Goal: Information Seeking & Learning: Find specific fact

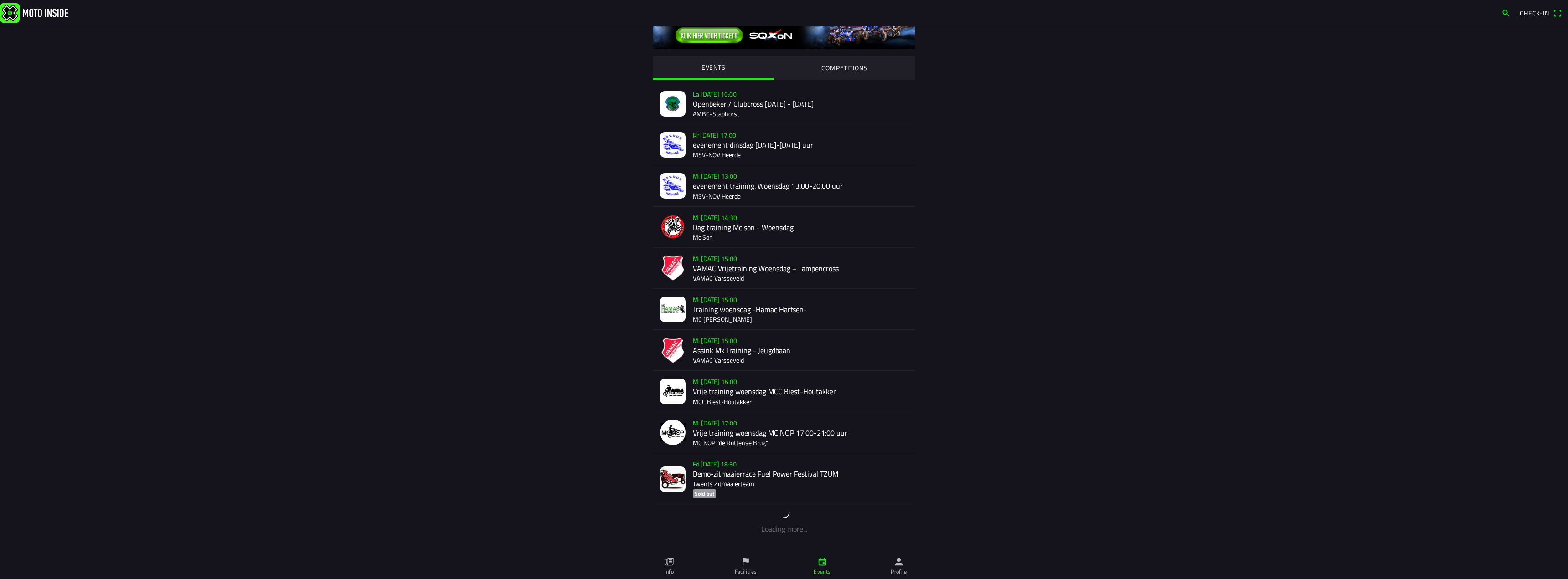
scroll to position [32, 0]
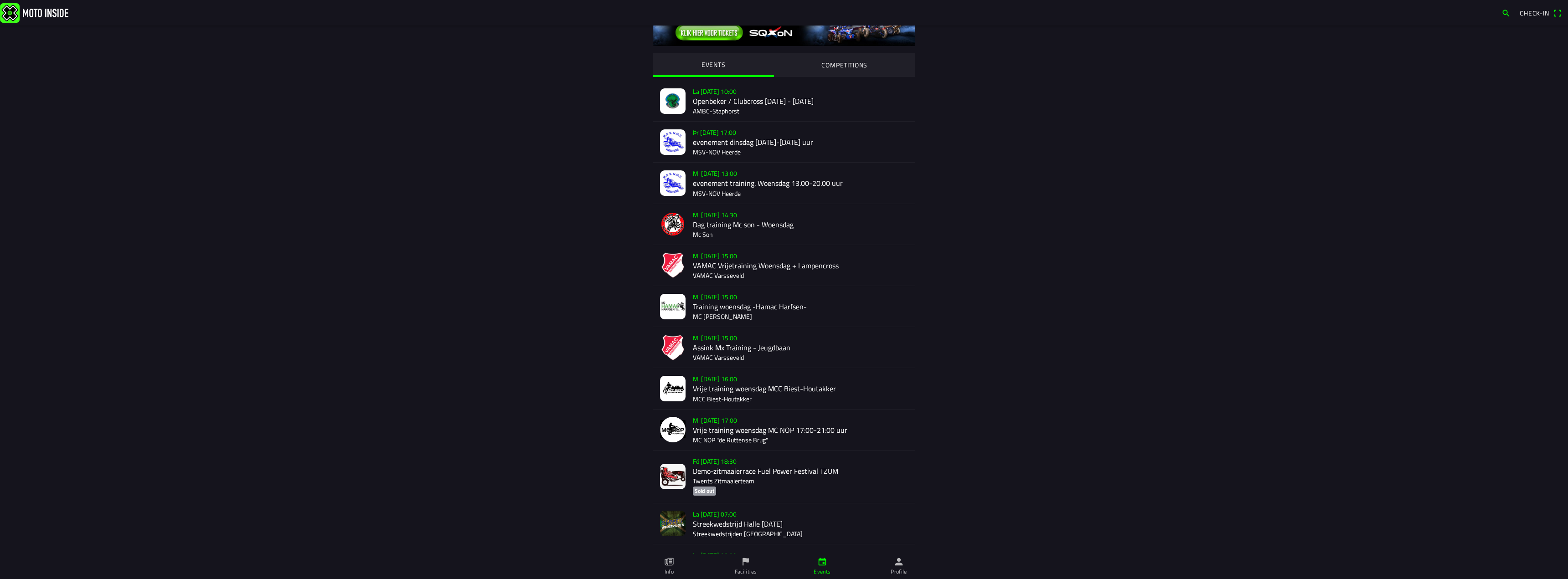
click at [675, 572] on link "Info" at bounding box center [669, 566] width 76 height 25
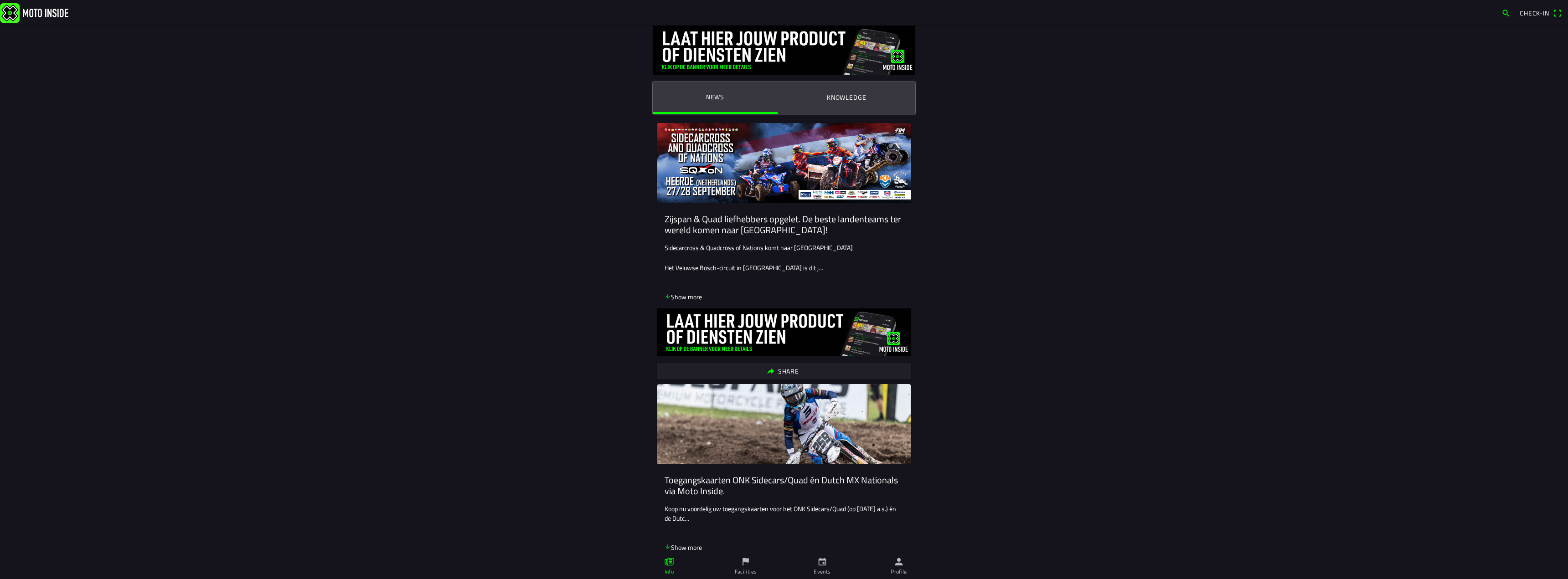
drag, startPoint x: 1051, startPoint y: 317, endPoint x: 1015, endPoint y: 390, distance: 81.4
drag, startPoint x: 1015, startPoint y: 390, endPoint x: 1270, endPoint y: 432, distance: 258.4
click at [1272, 432] on main "News Knowledge Zijspan & Quad liefhebbers opgelet. De beste landenteams ter wer…" at bounding box center [784, 302] width 1568 height 554
click at [816, 97] on button "Knowledge" at bounding box center [846, 97] width 138 height 31
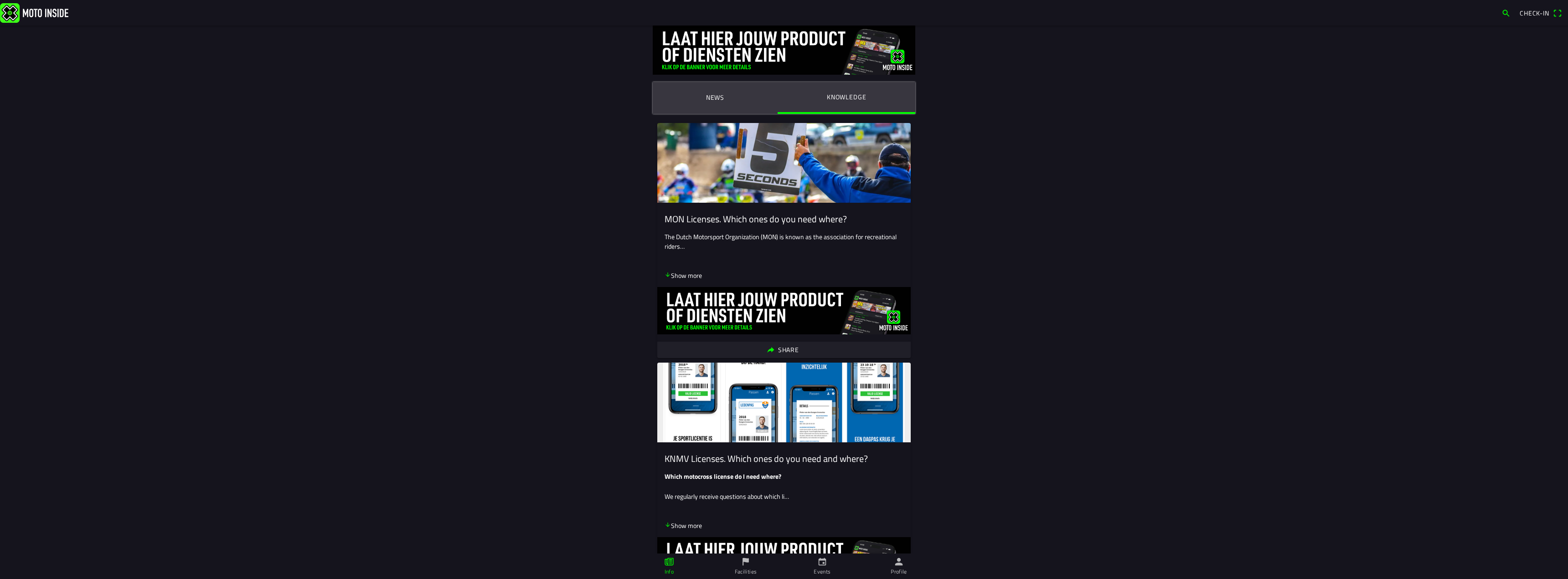
click at [1069, 335] on div "News Knowledge MON Licenses. Which ones do you need where? The Dutch Motorsport…" at bounding box center [784, 338] width 584 height 626
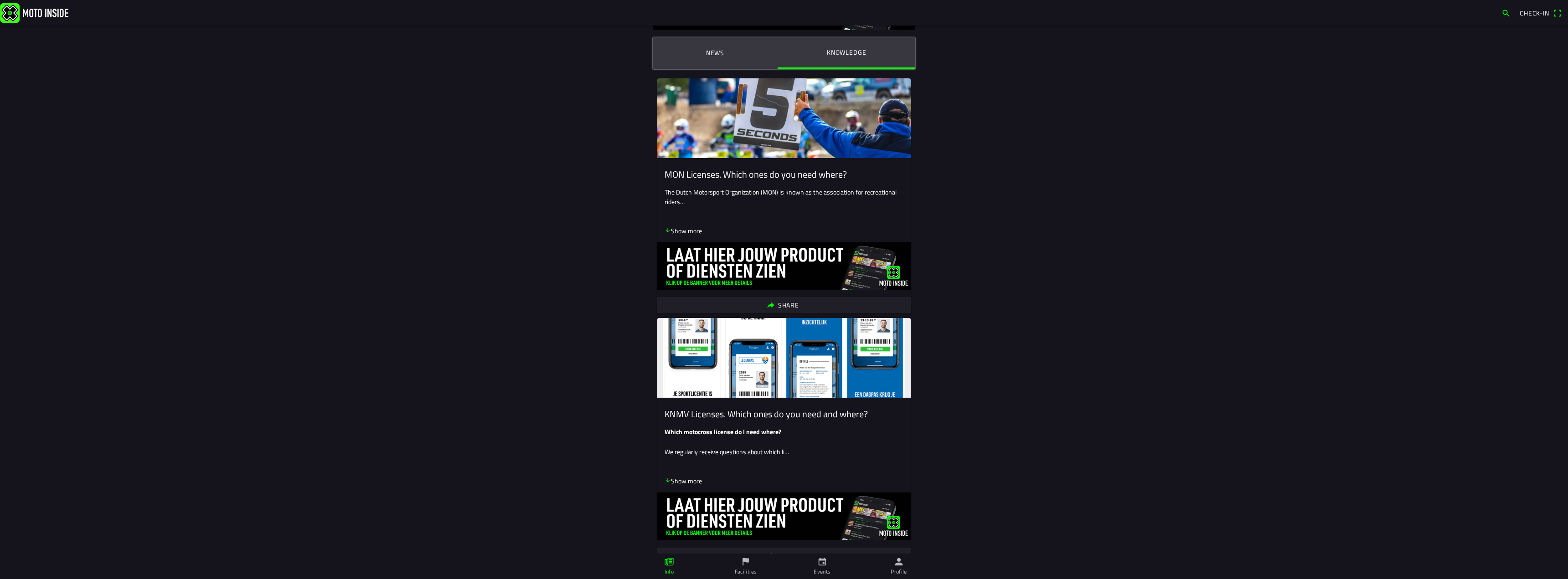
scroll to position [98, 0]
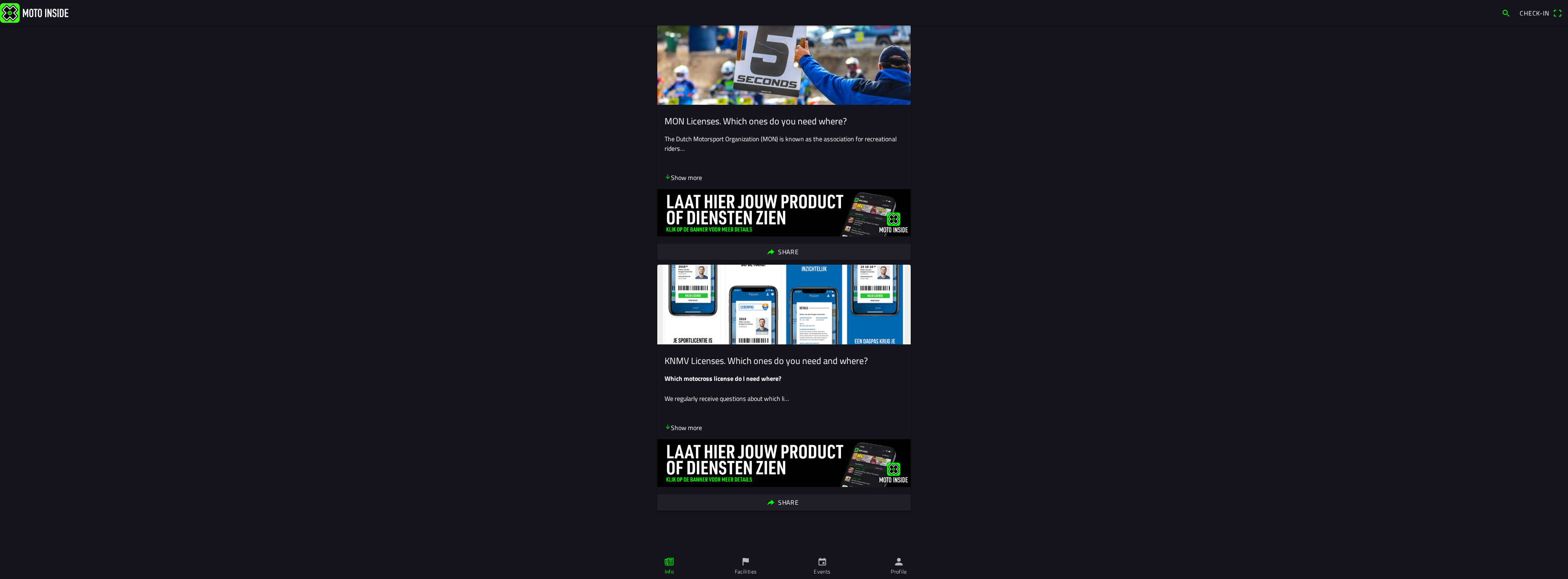
click at [684, 425] on font "Show more" at bounding box center [686, 427] width 31 height 9
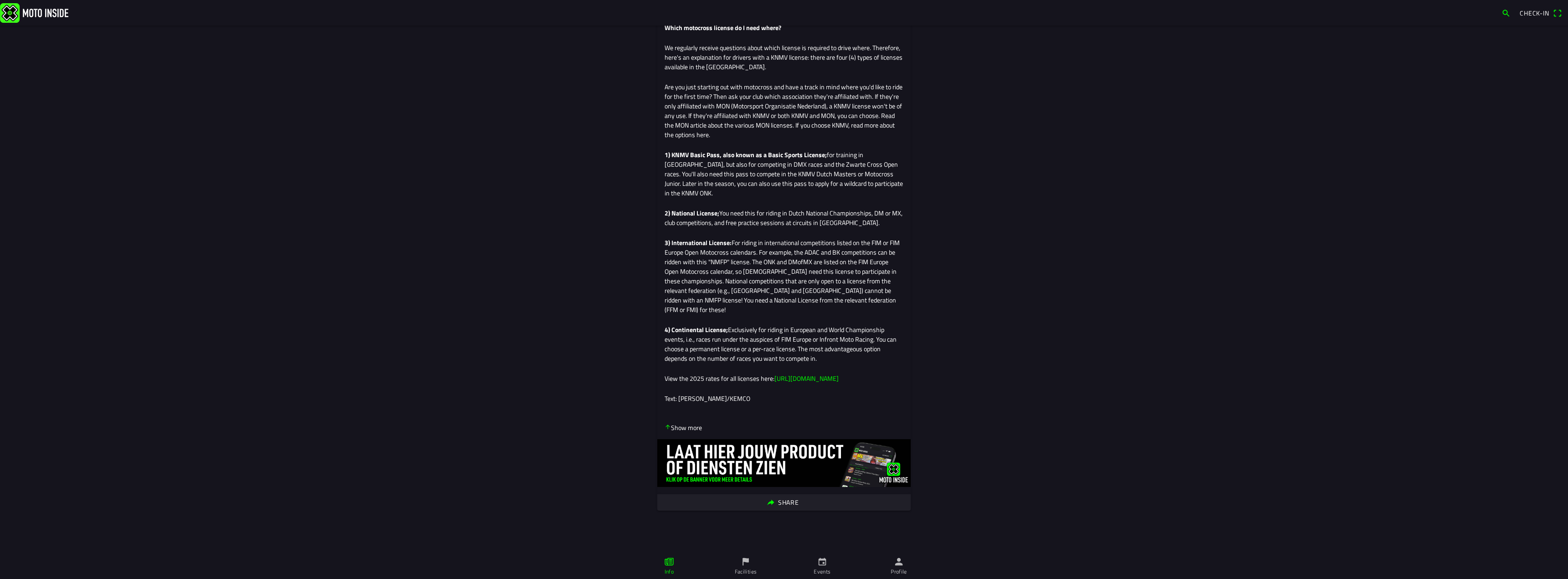
scroll to position [0, 0]
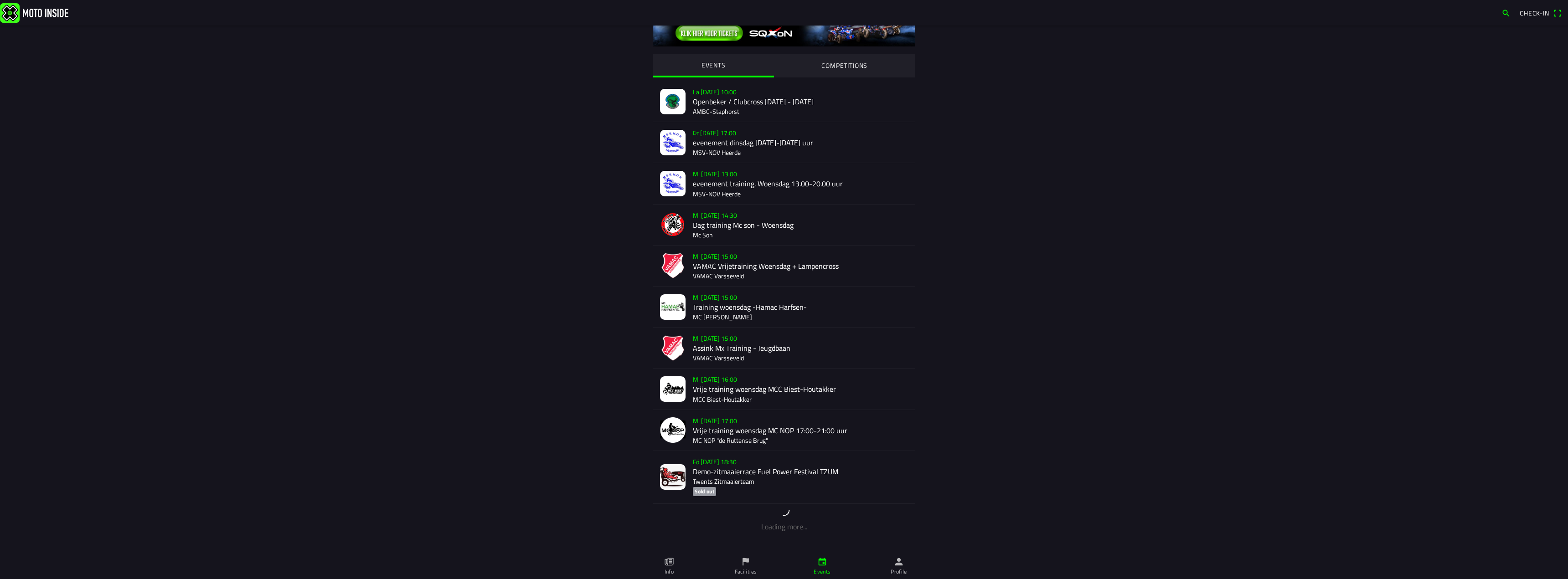
scroll to position [32, 0]
click at [747, 561] on icon "flag" at bounding box center [745, 562] width 6 height 8
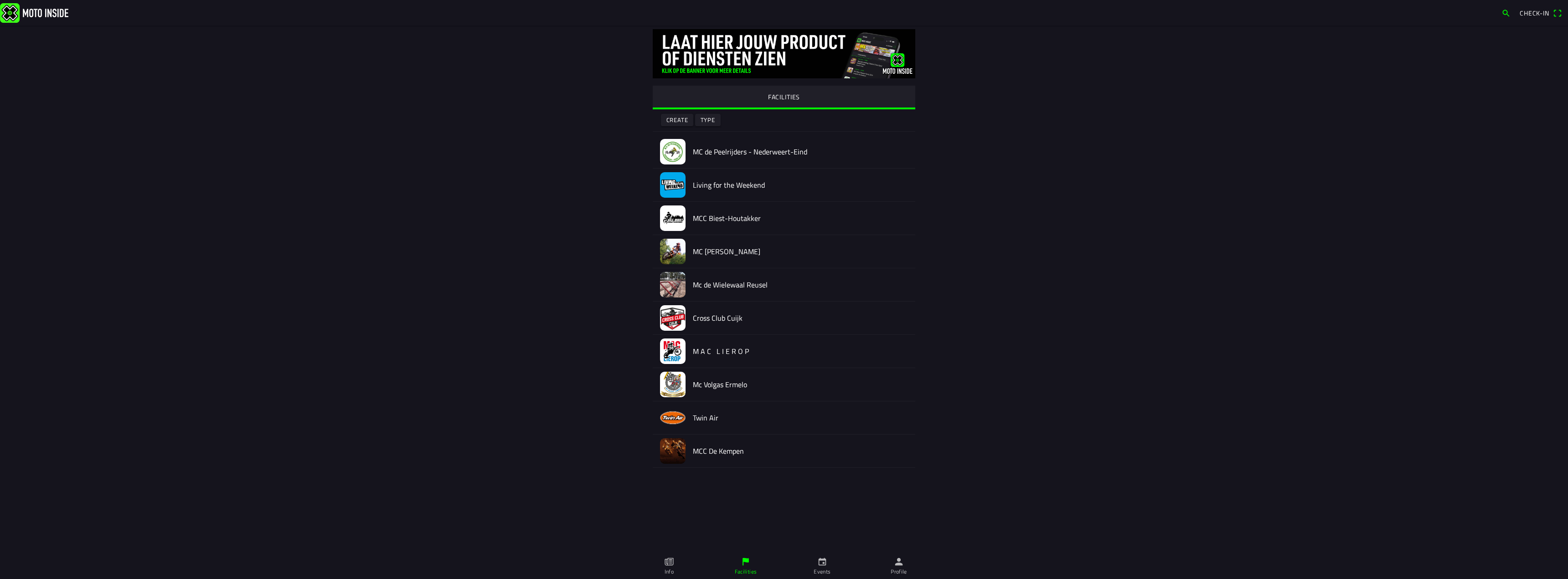
click at [668, 559] on icon "paper" at bounding box center [669, 562] width 9 height 8
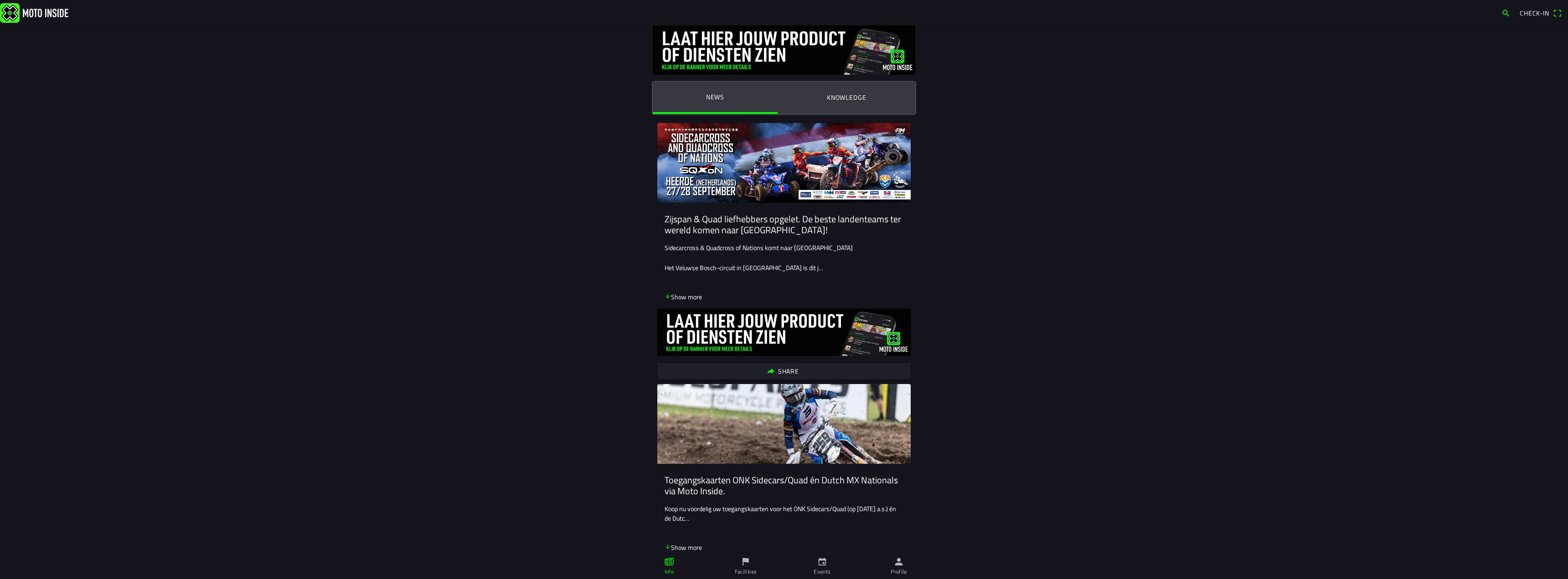
click at [896, 566] on icon "person" at bounding box center [899, 562] width 10 height 10
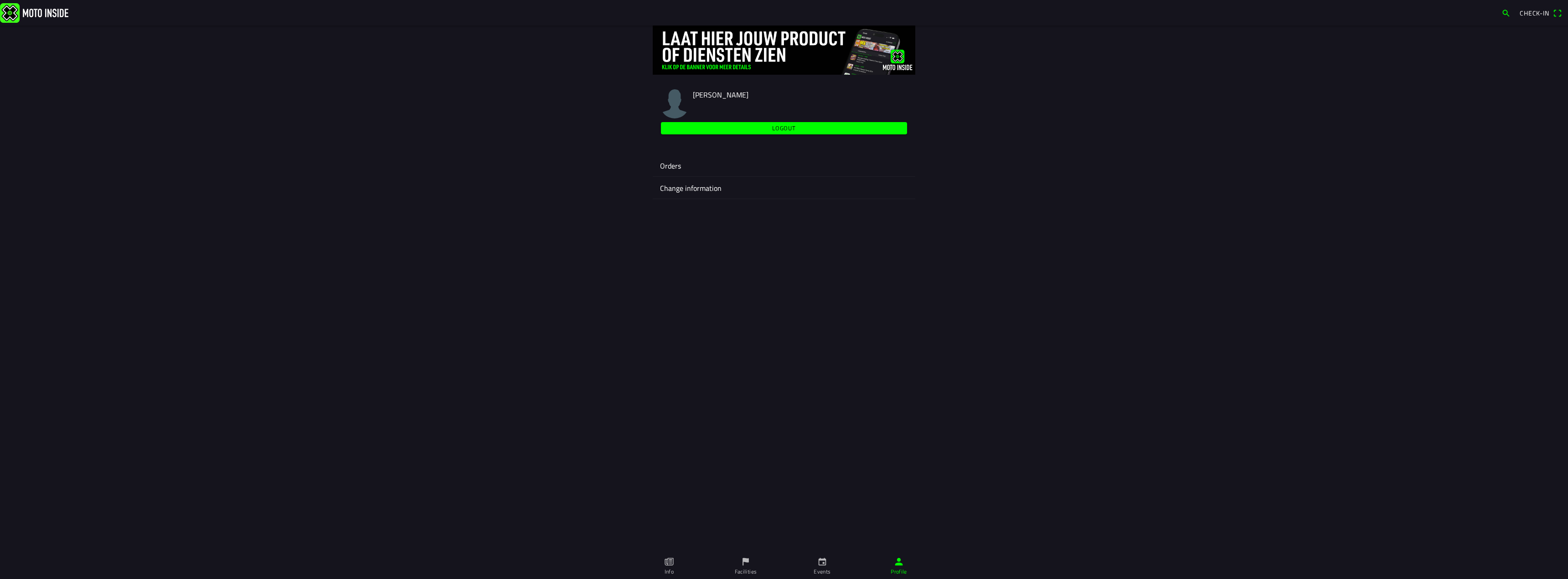
click at [822, 556] on link "Events" at bounding box center [822, 566] width 76 height 25
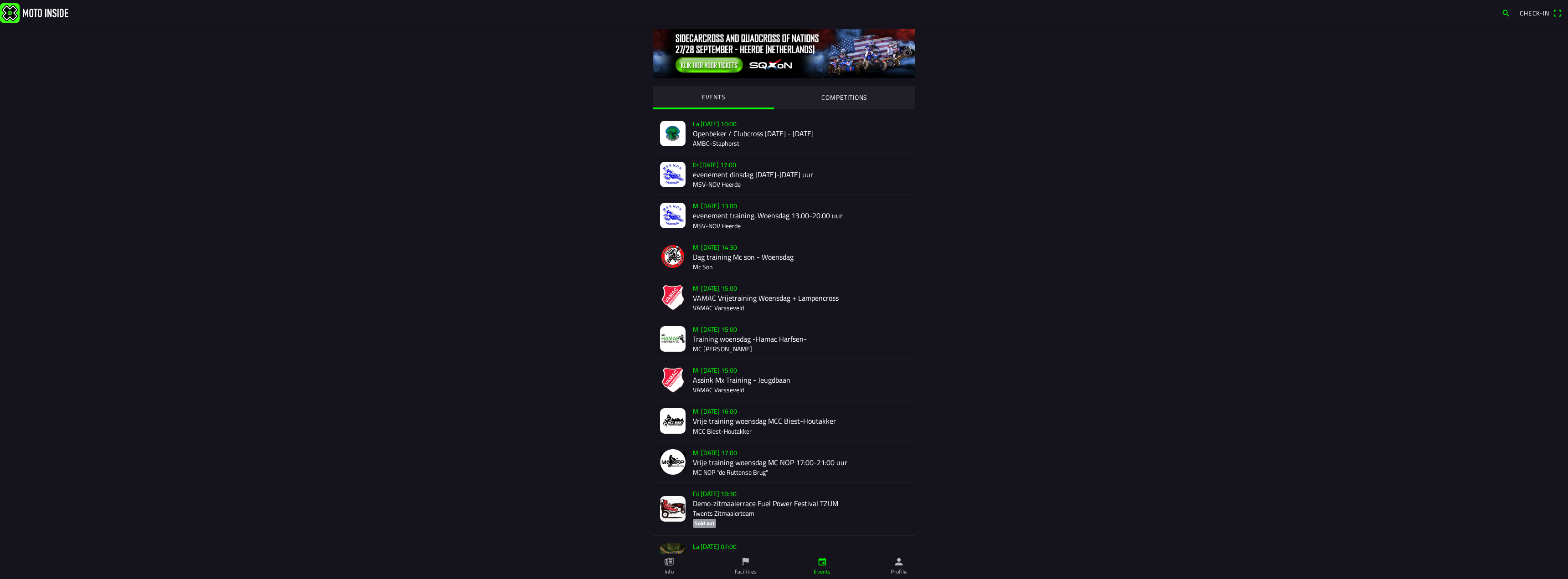
click at [739, 567] on link "Facilities" at bounding box center [746, 566] width 76 height 25
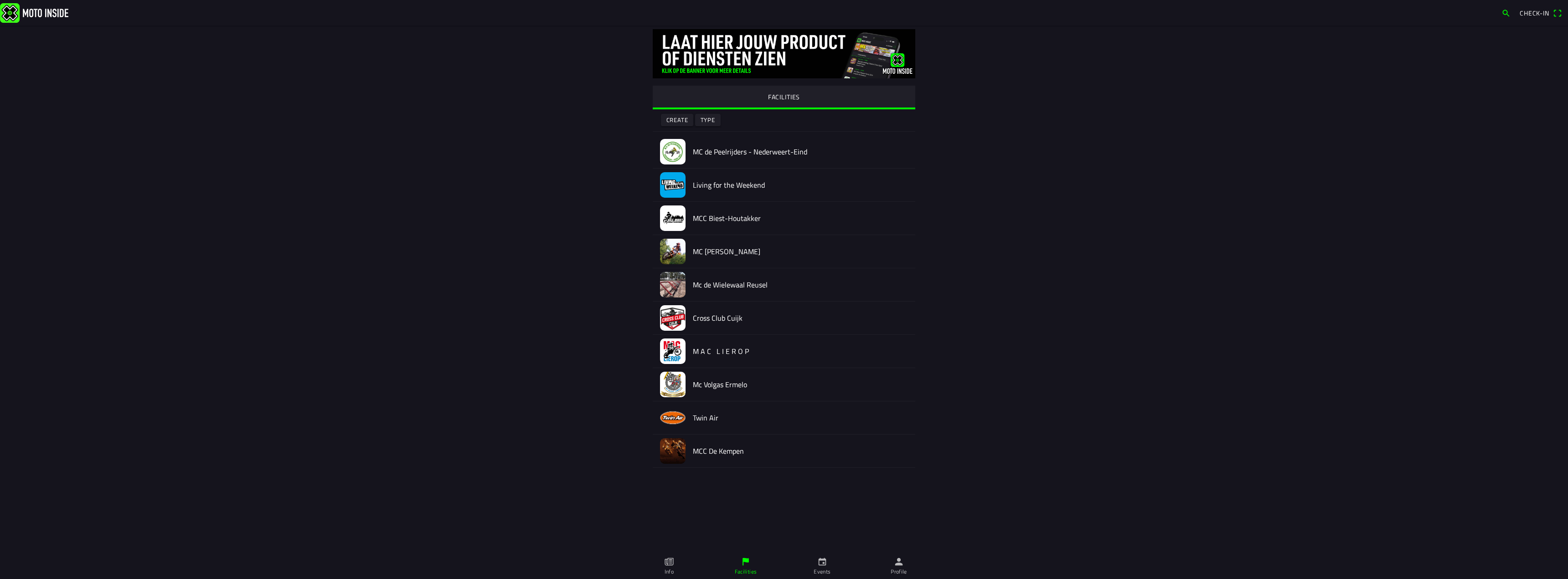
click at [672, 565] on icon "paper" at bounding box center [669, 562] width 9 height 8
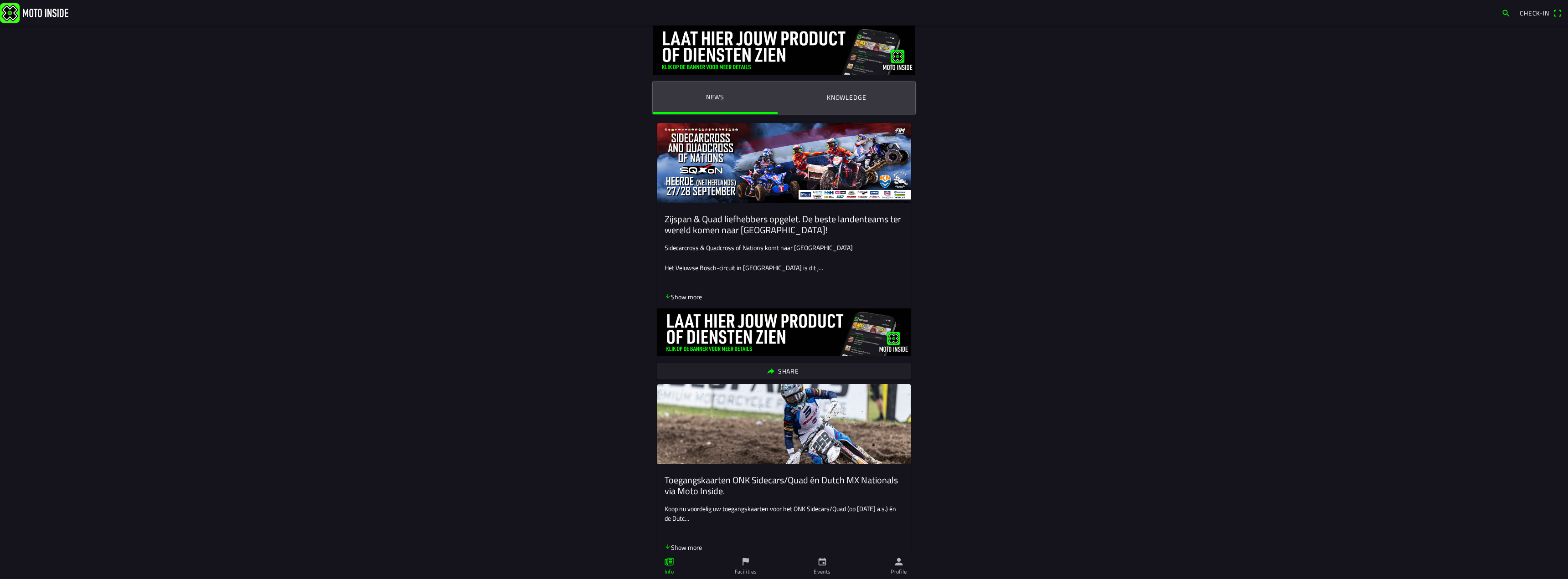
click at [1551, 13] on ion-text "Check-in" at bounding box center [1536, 13] width 33 height 6
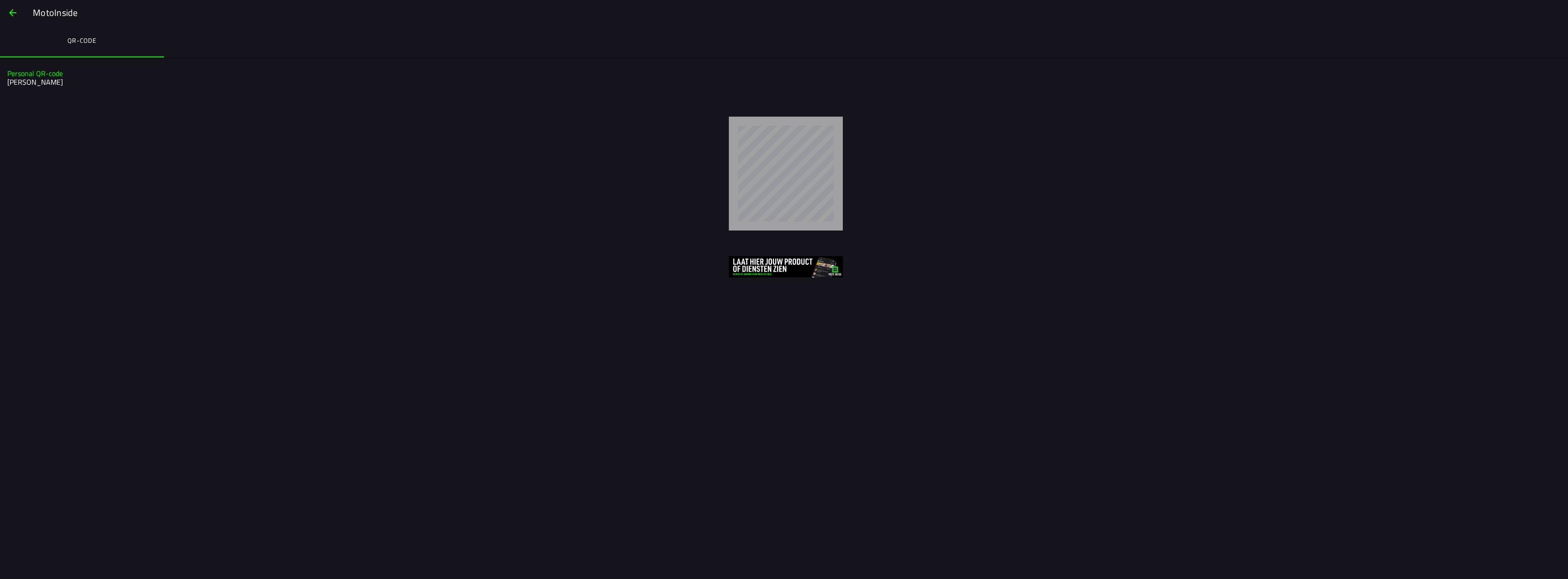
click at [407, 221] on div at bounding box center [785, 174] width 1550 height 114
drag, startPoint x: 421, startPoint y: 222, endPoint x: 393, endPoint y: 221, distance: 28.0
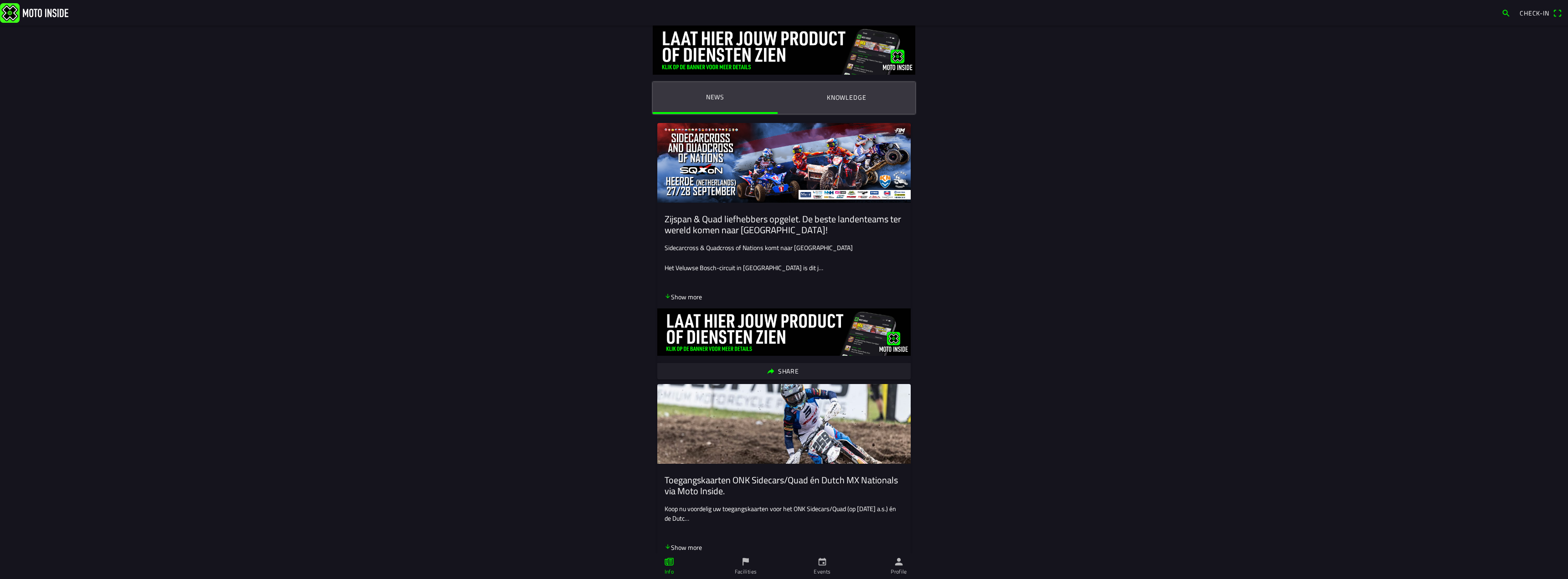
click at [1500, 12] on button "button" at bounding box center [1505, 13] width 17 height 14
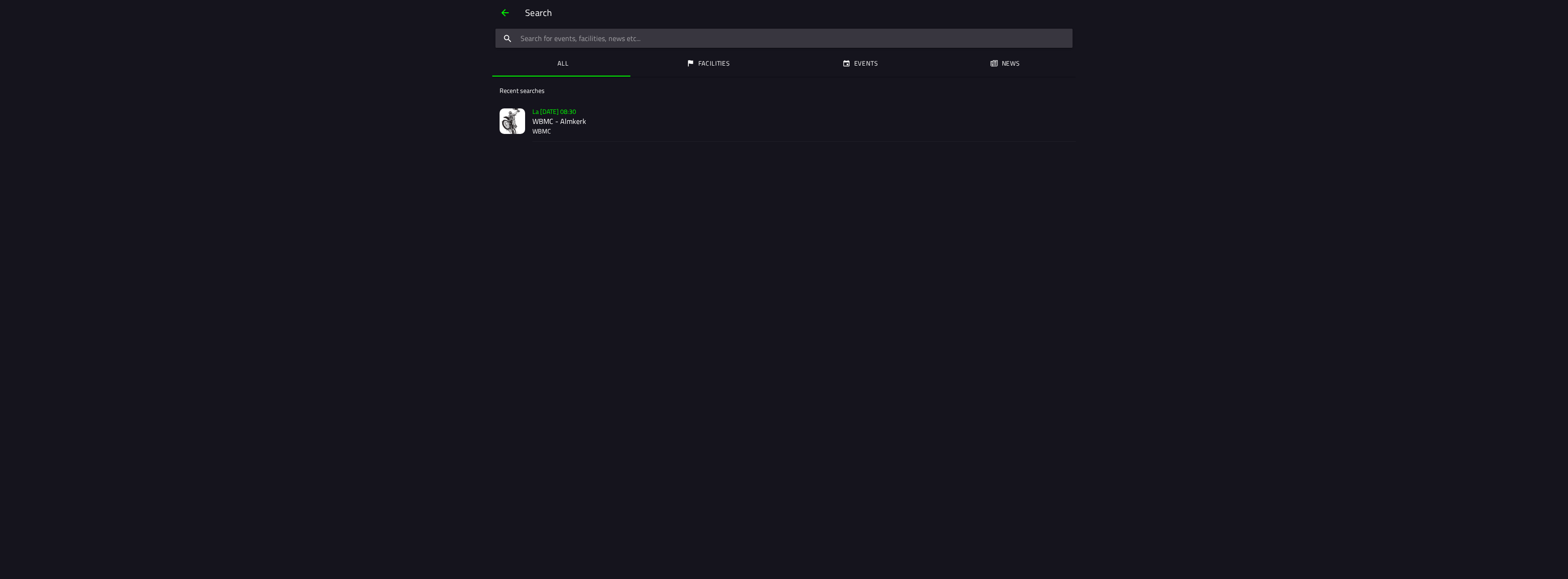
click at [680, 40] on input "search text" at bounding box center [784, 38] width 577 height 19
type input "trransponder"
